Goal: Task Accomplishment & Management: Use online tool/utility

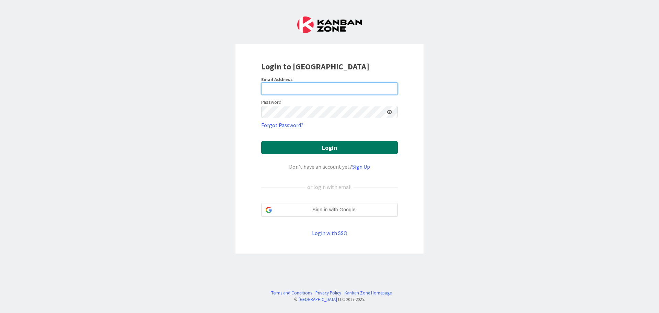
type input "[EMAIL_ADDRESS][DOMAIN_NAME]"
click at [328, 149] on button "Login" at bounding box center [329, 147] width 137 height 13
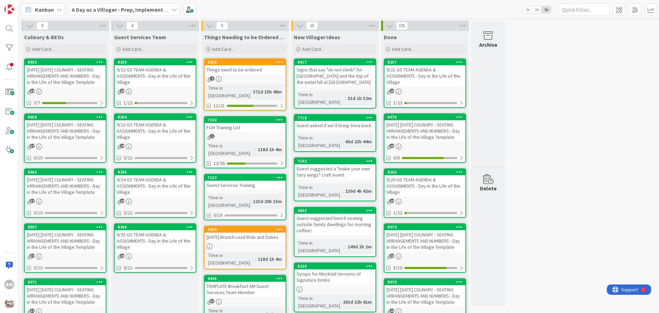
click at [64, 120] on div "[DATE] [DATE] CULINARY - SEATING ARRANGEMENTS AND NUMBERS - Day in the Life of …" at bounding box center [65, 130] width 81 height 21
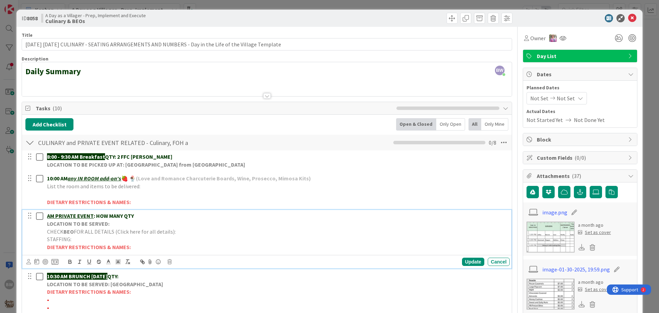
click at [75, 223] on strong "LOCATION TO BE SERVED:" at bounding box center [78, 223] width 62 height 7
click at [168, 262] on icon at bounding box center [170, 261] width 4 height 5
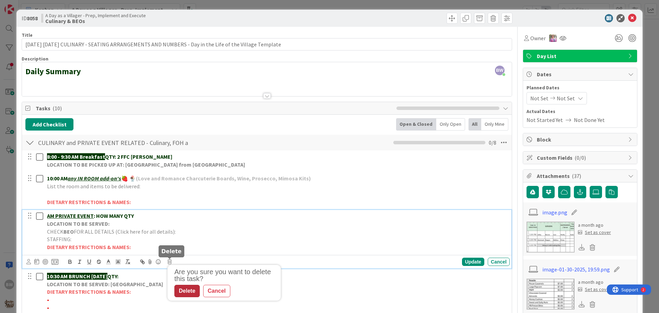
click at [182, 293] on div "Delete" at bounding box center [186, 291] width 25 height 12
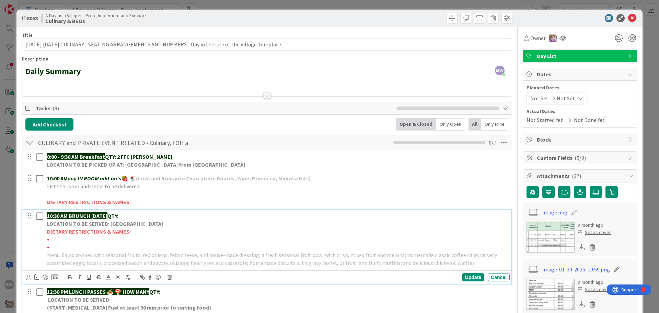
click at [114, 224] on strong "LOCATION TO BE SERVED: [GEOGRAPHIC_DATA]" at bounding box center [105, 223] width 116 height 7
click at [171, 277] on icon at bounding box center [170, 277] width 4 height 5
click at [188, 265] on div "Delete" at bounding box center [186, 264] width 25 height 12
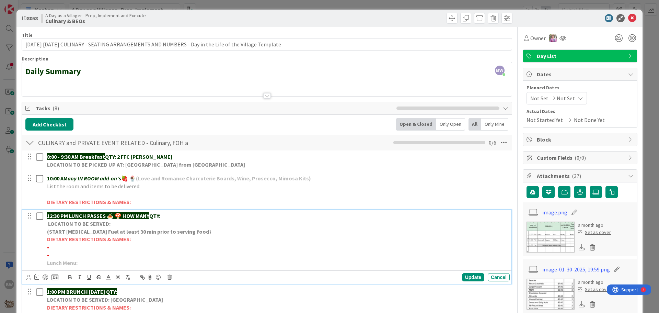
drag, startPoint x: 124, startPoint y: 215, endPoint x: 153, endPoint y: 212, distance: 29.0
click at [153, 212] on div "12:30 PM LUNCH PASSES 🍝 🍄 HOW MANY QTY: LOCATION TO BE SERVED: (START [MEDICAL_…" at bounding box center [277, 239] width 466 height 59
click at [464, 278] on div "Update" at bounding box center [473, 277] width 22 height 8
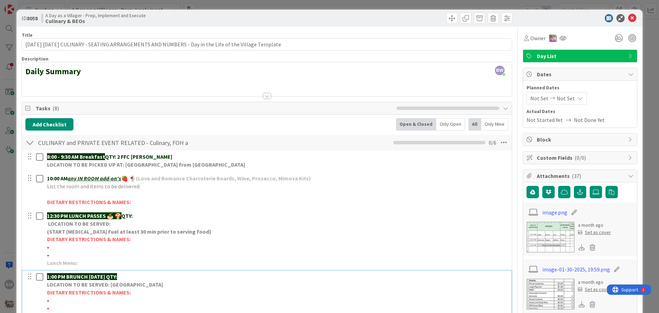
click at [93, 282] on strong "LOCATION TO BE SERVED: [GEOGRAPHIC_DATA]" at bounding box center [105, 284] width 116 height 7
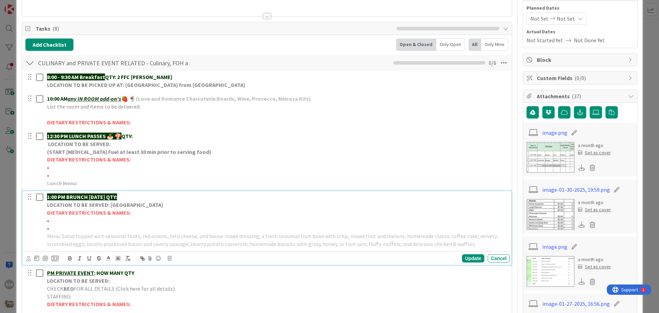
scroll to position [137, 0]
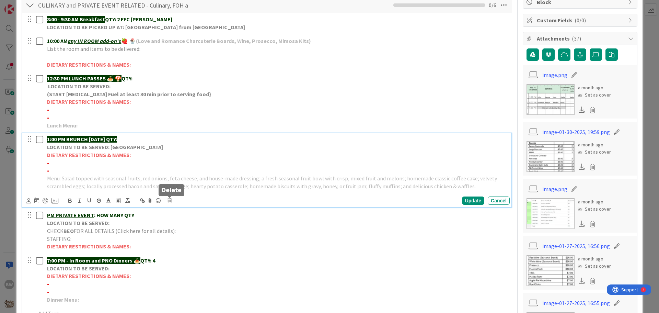
click at [172, 201] on icon at bounding box center [170, 200] width 4 height 5
click at [185, 230] on div "Delete" at bounding box center [186, 230] width 25 height 12
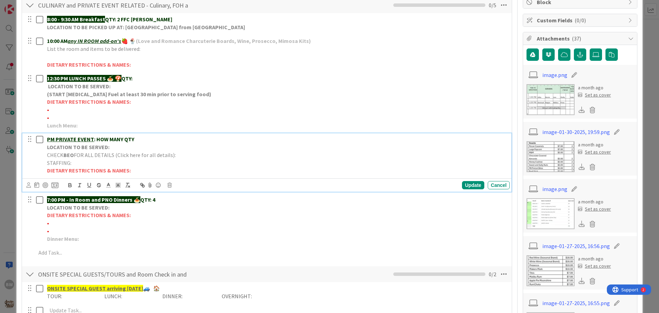
click at [92, 159] on p "CHECK BEO FOR ALL DETAILS (Click here for all details):" at bounding box center [277, 155] width 460 height 8
click at [170, 184] on icon at bounding box center [170, 185] width 4 height 5
click at [184, 212] on div "Delete" at bounding box center [186, 214] width 25 height 12
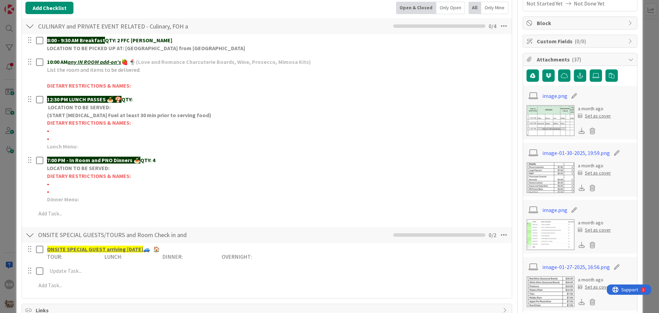
scroll to position [34, 0]
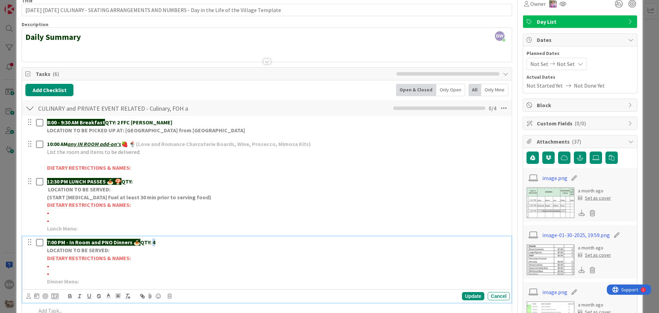
drag, startPoint x: 156, startPoint y: 242, endPoint x: 148, endPoint y: 223, distance: 20.5
click at [154, 242] on strong "QTY: 4" at bounding box center [147, 242] width 15 height 7
click at [464, 295] on div "Update" at bounding box center [473, 296] width 22 height 8
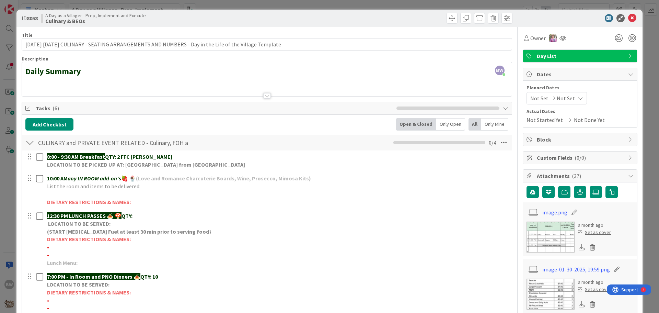
scroll to position [137, 0]
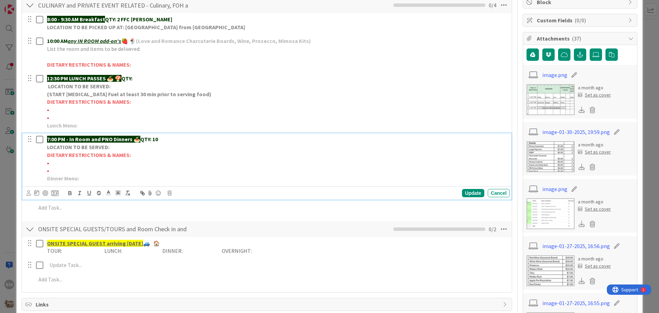
click at [57, 159] on p "DIETARY RESTRICTIONS & NAMES:" at bounding box center [277, 155] width 460 height 8
click at [49, 167] on p "•" at bounding box center [277, 171] width 460 height 8
click at [49, 165] on p "•" at bounding box center [277, 163] width 460 height 8
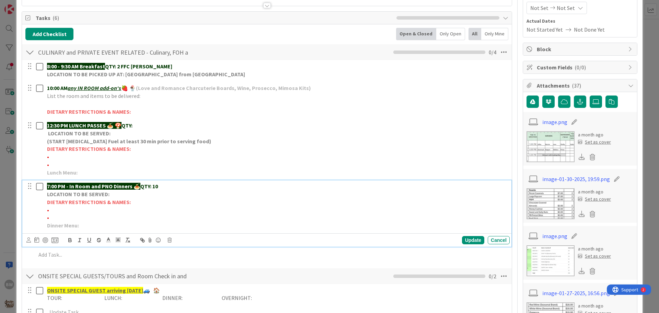
scroll to position [0, 0]
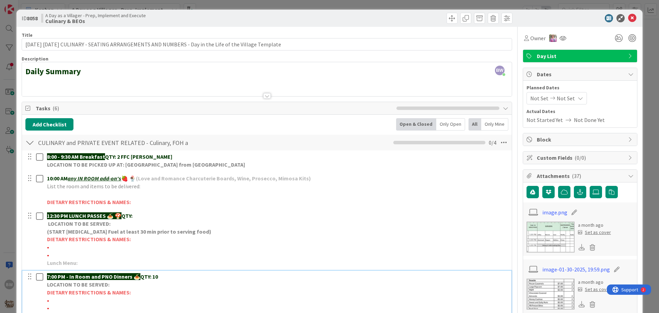
click at [627, 23] on div "ID 8058 A Day as a Villager - Prep, Implement and Execute Culinary & BEOs" at bounding box center [329, 18] width 626 height 17
click at [628, 20] on icon at bounding box center [632, 18] width 8 height 8
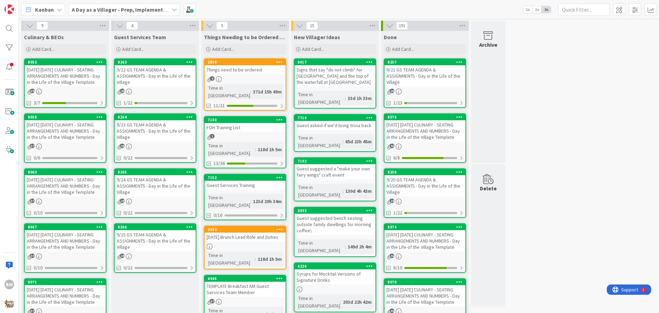
click at [58, 66] on div "[DATE] [DATE] CULINARY - SEATING ARRANGEMENTS AND NUMBERS - Day in the Life of …" at bounding box center [65, 75] width 81 height 21
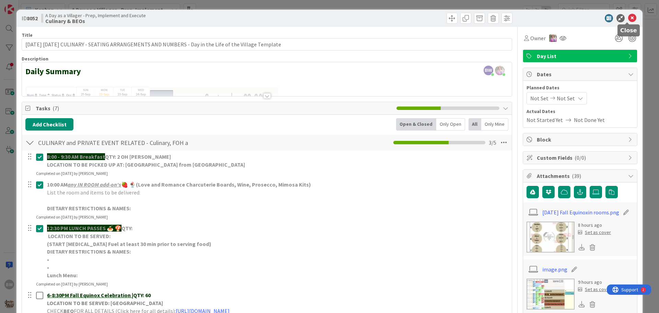
click at [630, 19] on icon at bounding box center [632, 18] width 8 height 8
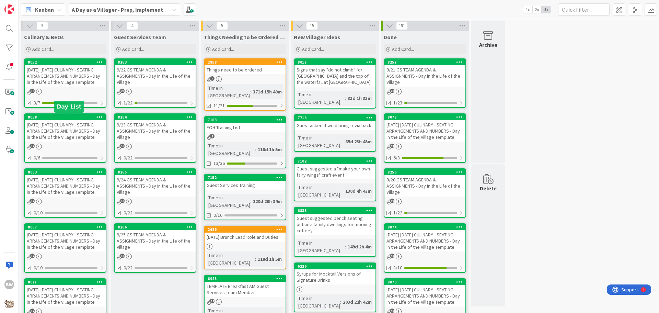
click at [73, 119] on div "8058" at bounding box center [67, 117] width 78 height 5
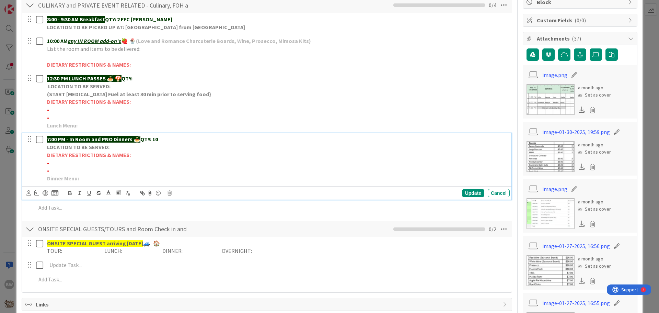
click at [51, 165] on p "•" at bounding box center [277, 163] width 460 height 8
drag, startPoint x: 81, startPoint y: 162, endPoint x: 48, endPoint y: 161, distance: 33.0
click at [48, 161] on span "•*2 Vegetarians-[PERSON_NAME]" at bounding box center [86, 162] width 79 height 7
click at [68, 192] on icon "button" at bounding box center [70, 193] width 6 height 6
click at [170, 180] on p "Dinner Menu:" at bounding box center [277, 178] width 460 height 8
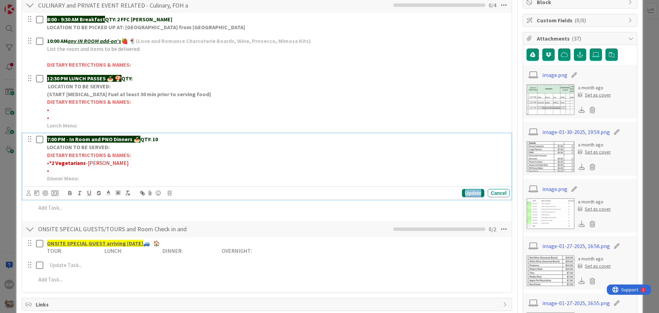
click at [465, 194] on div "Update" at bounding box center [473, 193] width 22 height 8
click at [52, 172] on p "•" at bounding box center [277, 171] width 460 height 8
drag, startPoint x: 77, startPoint y: 169, endPoint x: 48, endPoint y: 168, distance: 28.5
click at [48, 168] on span "•*1 Dairy free-KRAFT" at bounding box center [71, 170] width 49 height 7
click at [69, 193] on icon "button" at bounding box center [70, 192] width 2 height 2
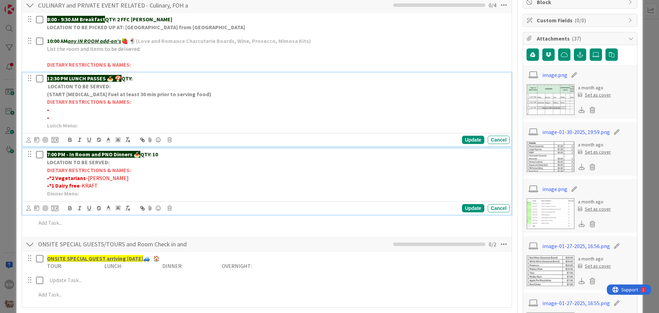
scroll to position [152, 0]
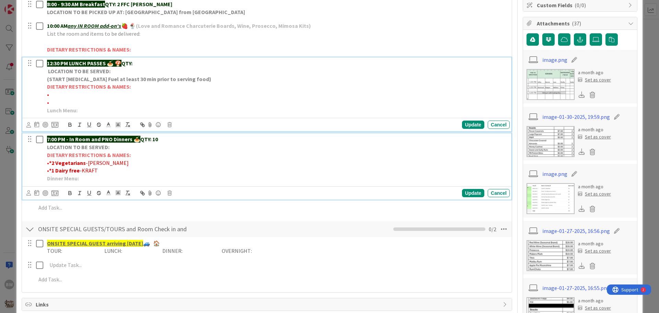
drag, startPoint x: 48, startPoint y: 101, endPoint x: 66, endPoint y: 100, distance: 18.2
click at [66, 100] on div "12:30 PM LUNCH PASSES 🍝 🍄 QTY: LOCATION TO BE SERVED: (START [MEDICAL_DATA] Fue…" at bounding box center [277, 86] width 466 height 59
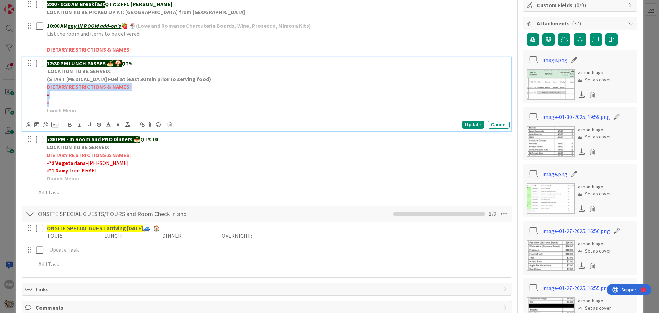
drag, startPoint x: 52, startPoint y: 104, endPoint x: 46, endPoint y: 89, distance: 16.3
click at [46, 89] on div "12:30 PM LUNCH PASSES 🍝 🍄 QTY: LOCATION TO BE SERVED: (START [MEDICAL_DATA] Fue…" at bounding box center [277, 86] width 466 height 59
copy div "DIETARY RESTRICTIONS & NAMES: • •"
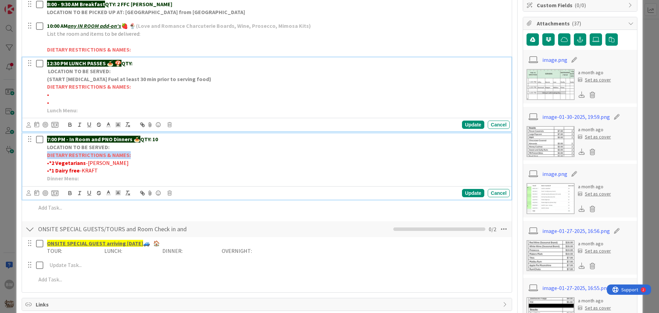
drag, startPoint x: 129, startPoint y: 152, endPoint x: 48, endPoint y: 153, distance: 80.4
click at [48, 153] on p "DIETARY RESTRICTIONS & NAMES:" at bounding box center [277, 155] width 460 height 8
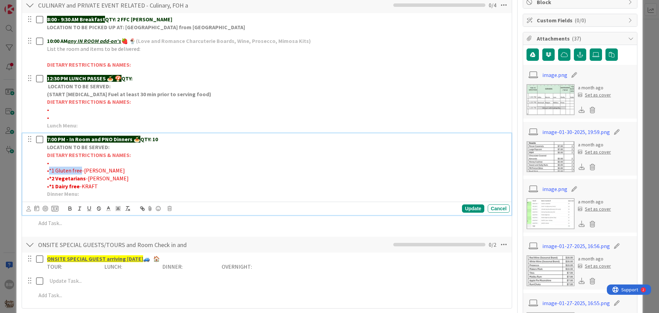
drag, startPoint x: 78, startPoint y: 169, endPoint x: 49, endPoint y: 170, distance: 28.5
click at [49, 170] on span "•*1 Gluten free-[PERSON_NAME]" at bounding box center [86, 170] width 78 height 7
drag, startPoint x: 69, startPoint y: 210, endPoint x: 76, endPoint y: 208, distance: 6.7
click at [70, 210] on icon "button" at bounding box center [70, 208] width 6 height 6
click at [471, 209] on div "Update" at bounding box center [473, 208] width 22 height 8
